Goal: Navigation & Orientation: Understand site structure

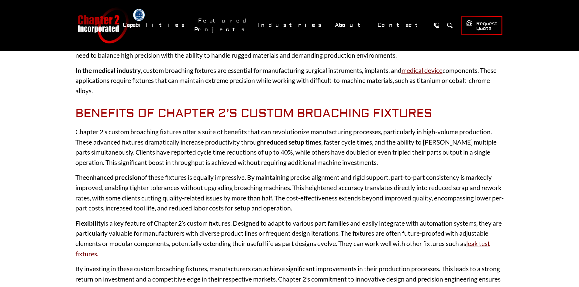
scroll to position [717, 0]
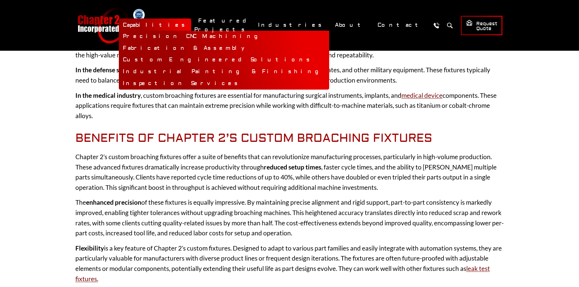
click at [191, 23] on link "Capabilities" at bounding box center [155, 25] width 72 height 13
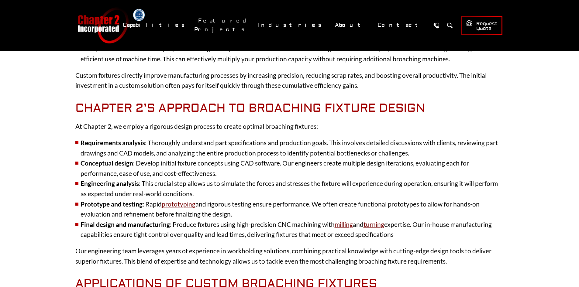
scroll to position [321, 0]
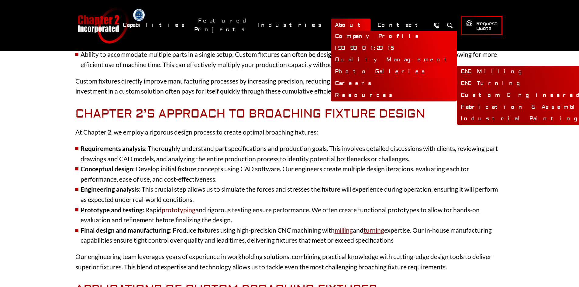
click at [372, 72] on link "Photo Galleries" at bounding box center [394, 72] width 126 height 12
click at [457, 96] on link "Custom Engineered Solutions" at bounding box center [562, 96] width 210 height 12
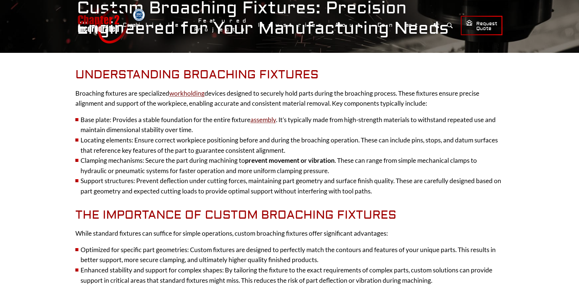
scroll to position [0, 0]
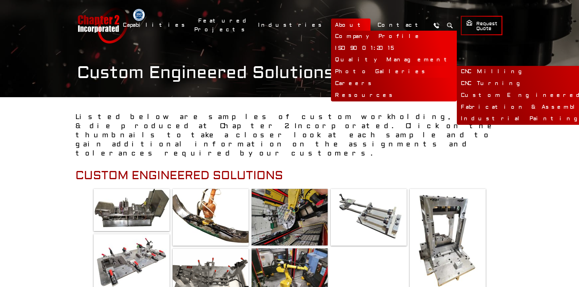
click at [477, 107] on link "Fabrication & Assembly" at bounding box center [562, 108] width 210 height 12
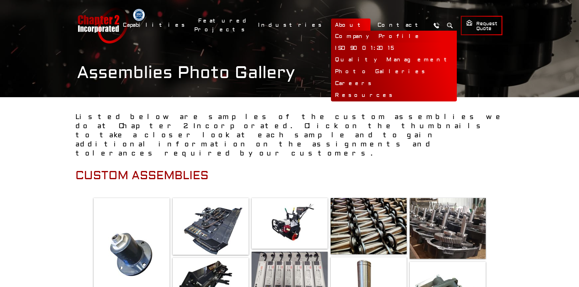
click at [368, 37] on link "Company Profile" at bounding box center [394, 37] width 126 height 12
